Goal: Information Seeking & Learning: Learn about a topic

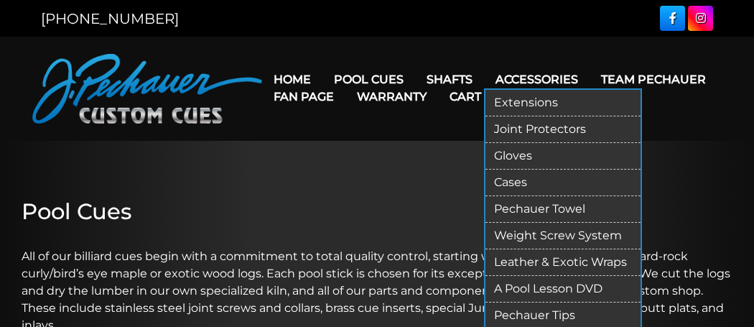
click at [506, 100] on link "Extensions" at bounding box center [562, 103] width 155 height 27
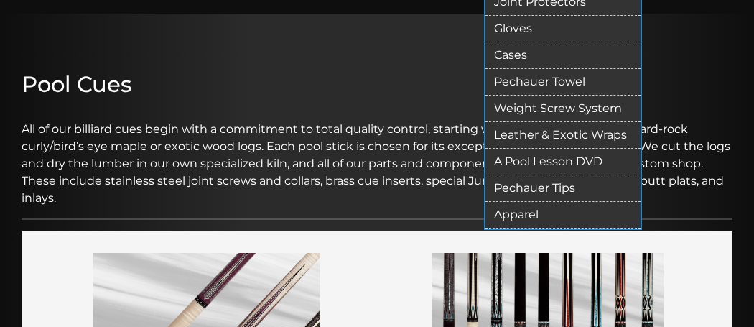
scroll to position [143, 0]
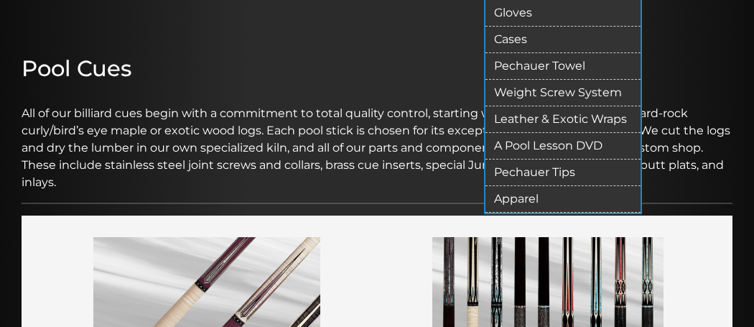
click at [513, 143] on link "A Pool Lesson DVD" at bounding box center [562, 146] width 155 height 27
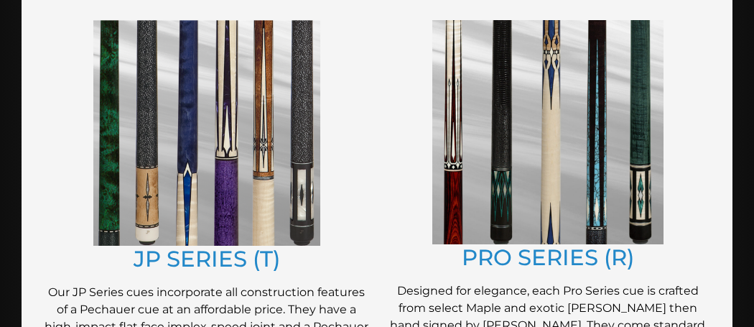
scroll to position [795, 0]
click at [515, 231] on img at bounding box center [547, 133] width 231 height 224
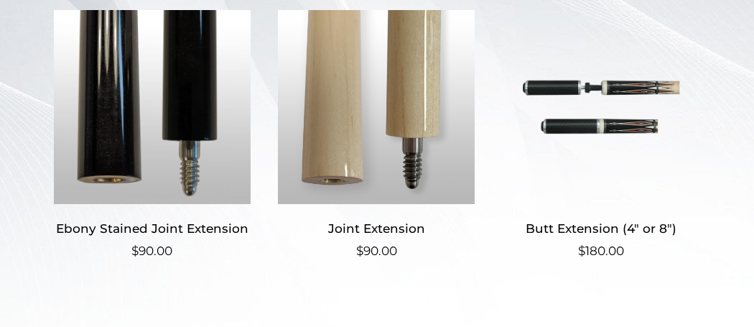
scroll to position [405, 0]
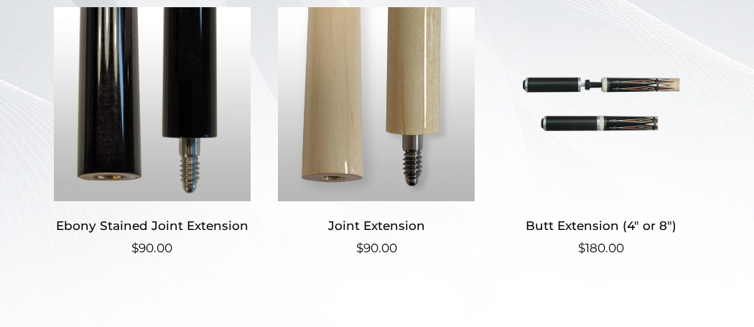
click at [588, 218] on h2 "Butt Extension (4″ or 8″)" at bounding box center [601, 225] width 200 height 27
click at [318, 209] on link "Joint Extension $ 90.00" at bounding box center [376, 132] width 200 height 250
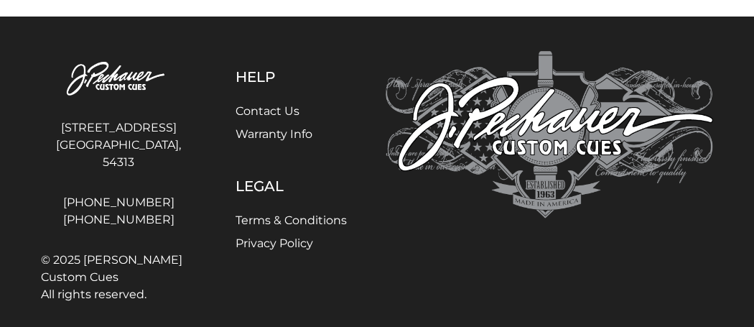
scroll to position [1049, 0]
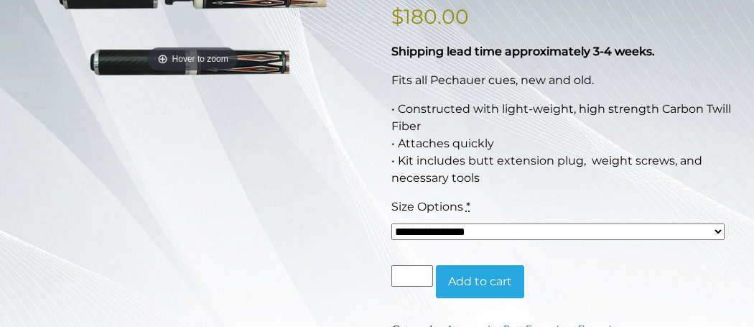
scroll to position [255, 0]
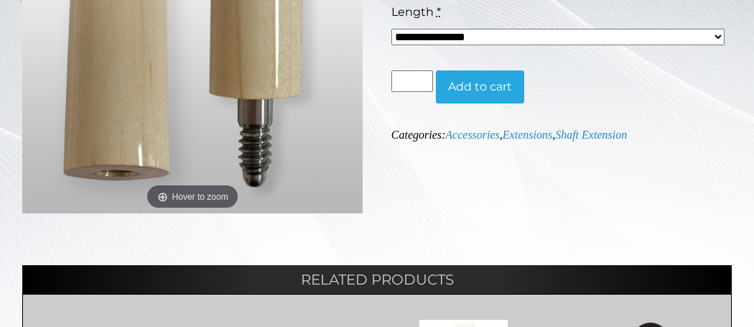
scroll to position [359, 0]
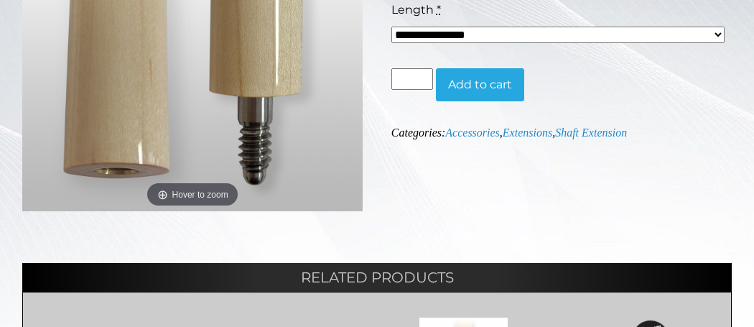
click at [399, 31] on select "**********" at bounding box center [557, 35] width 333 height 16
click at [395, 222] on div "**********" at bounding box center [376, 207] width 709 height 697
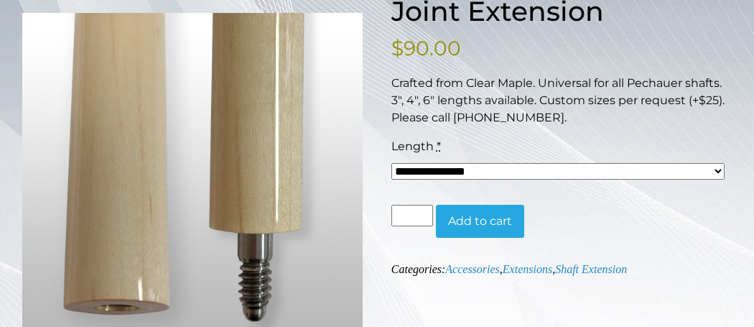
scroll to position [225, 0]
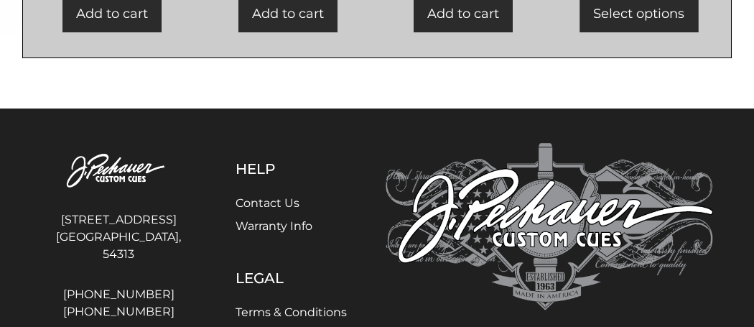
scroll to position [793, 0]
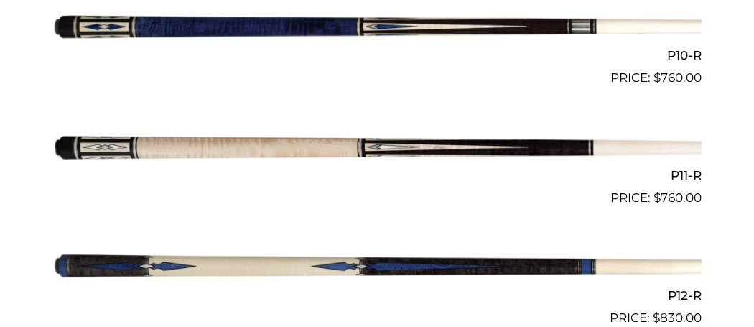
scroll to position [1551, 0]
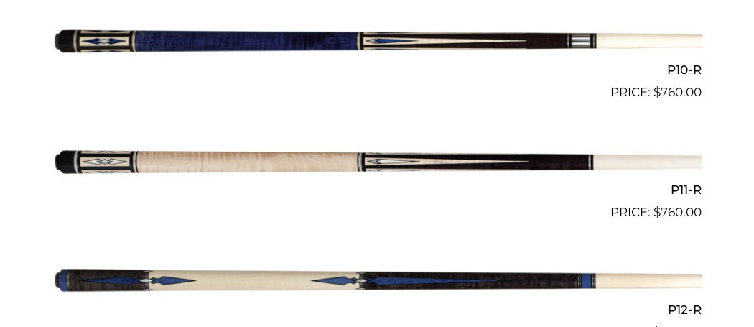
click at [67, 172] on img at bounding box center [376, 162] width 649 height 108
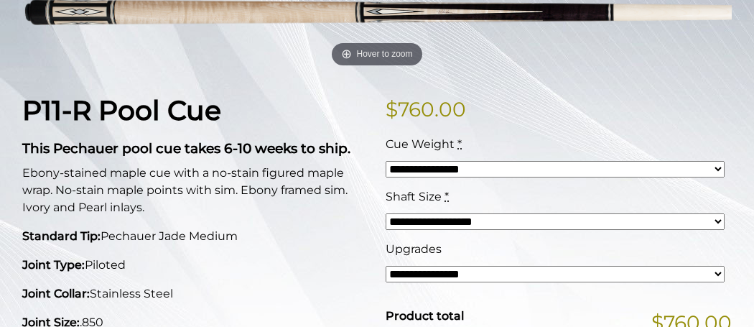
scroll to position [261, 0]
